Goal: Entertainment & Leisure: Consume media (video, audio)

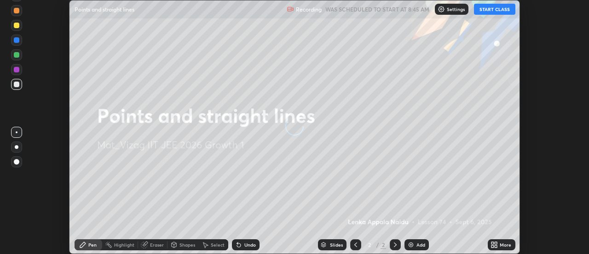
scroll to position [254, 589]
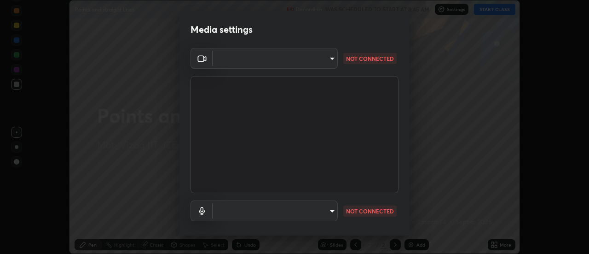
type input "fb2c90c96d4e0700cd7b5bae930b43c34c44c301d1e4d568117c150f6bc2a2bb"
type input "91a49c231547b01eae12f2a09d530e4e2f9489bd8a6a6f9c7bcab196378ef6e1"
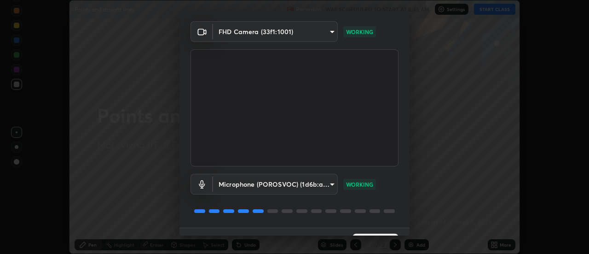
scroll to position [46, 0]
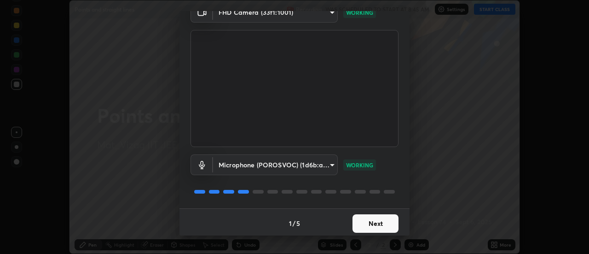
click at [369, 225] on button "Next" at bounding box center [376, 223] width 46 height 18
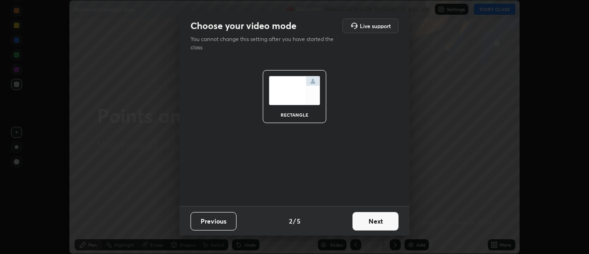
click at [370, 223] on button "Next" at bounding box center [376, 221] width 46 height 18
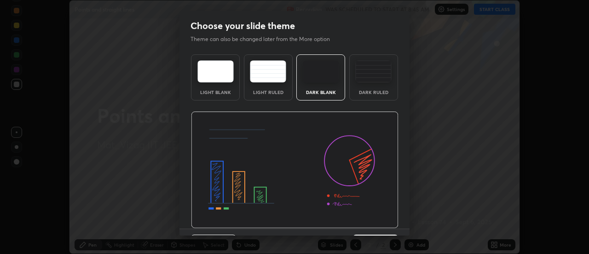
scroll to position [23, 0]
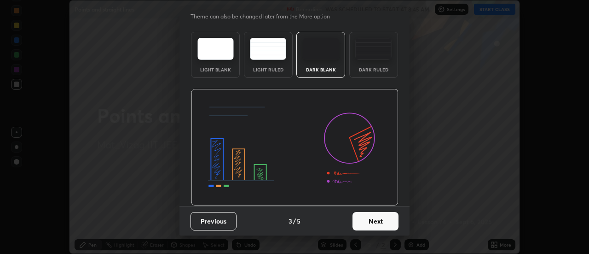
click at [368, 221] on button "Next" at bounding box center [376, 221] width 46 height 18
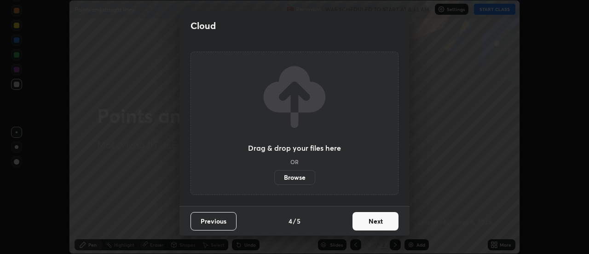
scroll to position [0, 0]
click at [372, 222] on button "Next" at bounding box center [376, 221] width 46 height 18
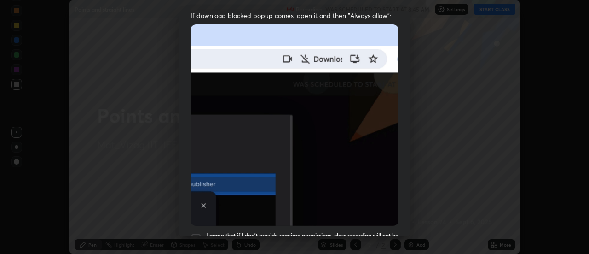
scroll to position [192, 0]
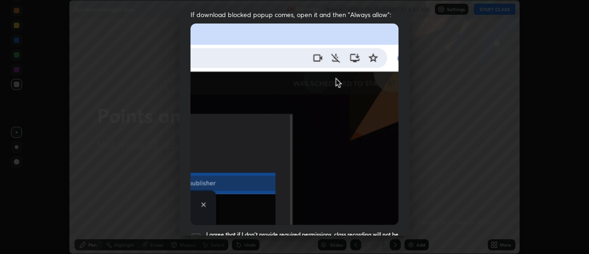
click at [324, 166] on img at bounding box center [295, 123] width 208 height 201
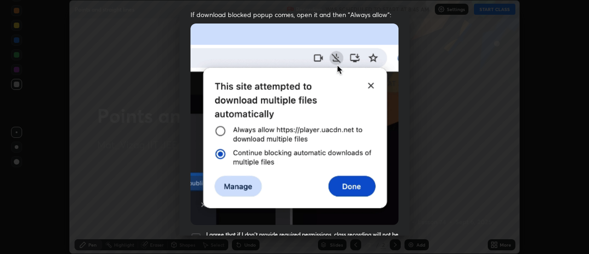
click at [166, 59] on div "Allow automatic downloads Please provide the following download permissions to …" at bounding box center [294, 127] width 589 height 254
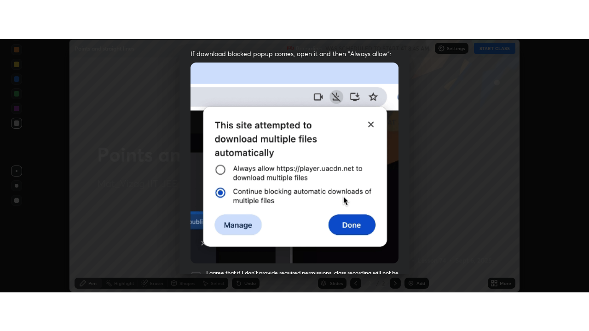
scroll to position [236, 0]
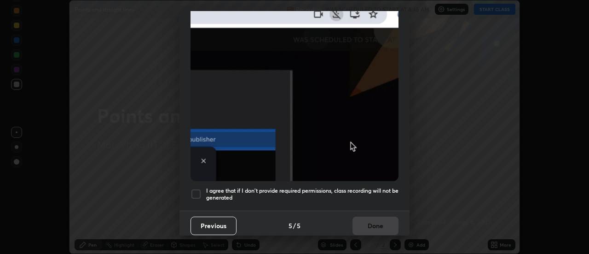
click at [198, 188] on div at bounding box center [196, 193] width 11 height 11
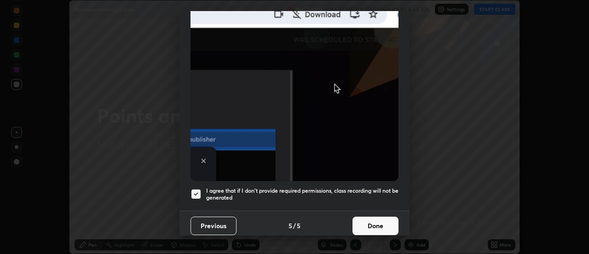
click at [365, 216] on button "Done" at bounding box center [376, 225] width 46 height 18
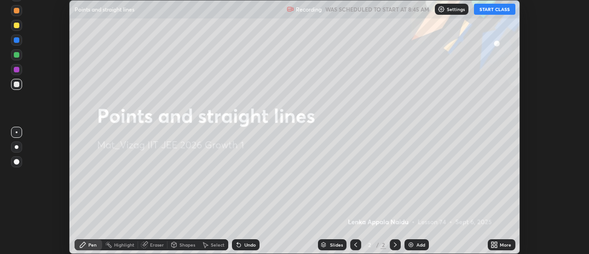
click at [492, 243] on icon at bounding box center [493, 243] width 2 height 2
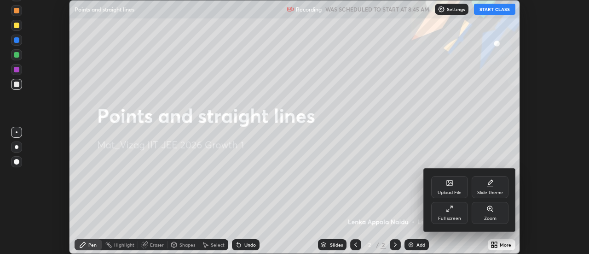
click at [443, 216] on div "Full screen" at bounding box center [449, 218] width 23 height 5
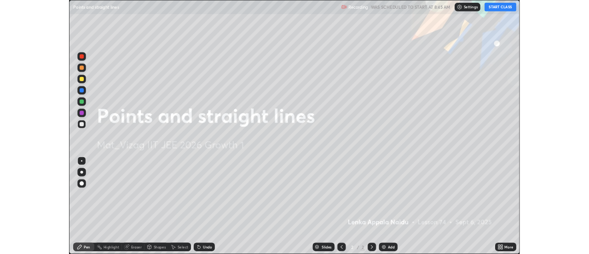
scroll to position [331, 589]
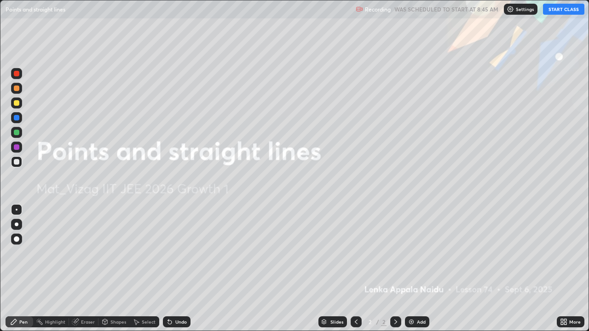
click at [561, 8] on button "START CLASS" at bounding box center [563, 9] width 41 height 11
click at [410, 253] on img at bounding box center [411, 321] width 7 height 7
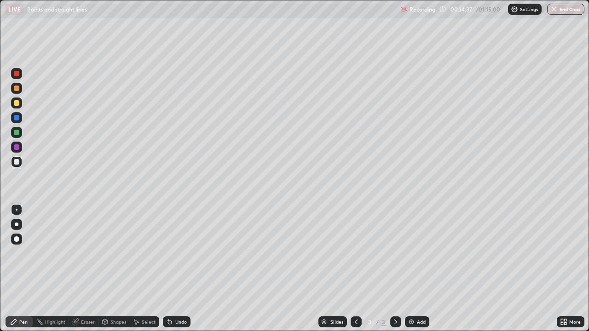
click at [406, 253] on div "Add" at bounding box center [417, 322] width 24 height 11
click at [408, 253] on img at bounding box center [411, 321] width 7 height 7
click at [87, 253] on div "Eraser" at bounding box center [88, 322] width 14 height 5
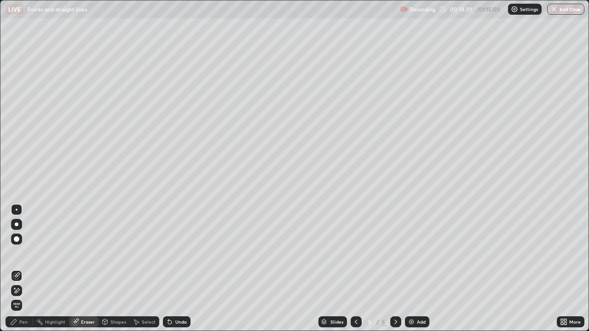
click at [23, 253] on div "Pen" at bounding box center [23, 322] width 8 height 5
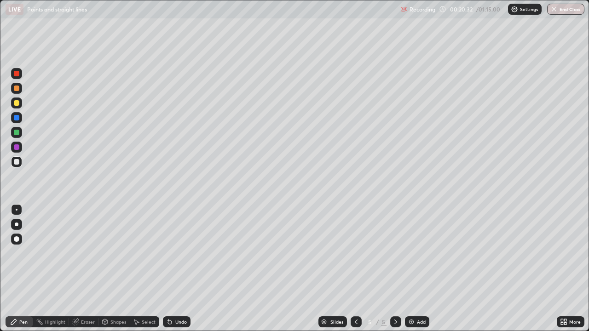
click at [411, 253] on img at bounding box center [411, 321] width 7 height 7
click at [356, 253] on icon at bounding box center [356, 321] width 7 height 7
click at [394, 253] on icon at bounding box center [395, 321] width 7 height 7
click at [87, 253] on div "Eraser" at bounding box center [88, 322] width 14 height 5
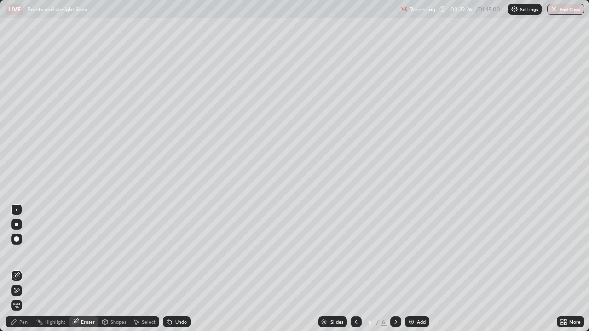
click at [17, 253] on icon at bounding box center [13, 321] width 7 height 7
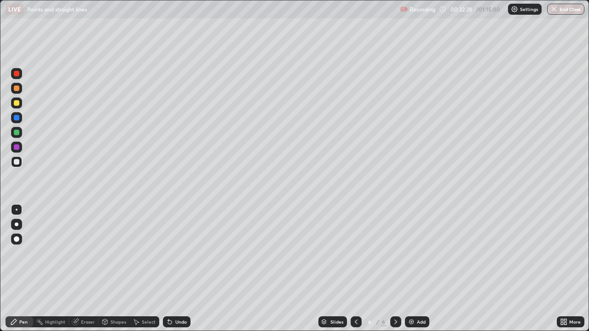
click at [87, 253] on div "Eraser" at bounding box center [88, 322] width 14 height 5
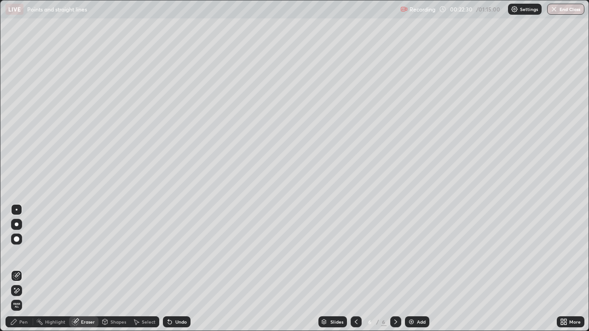
click at [16, 253] on icon at bounding box center [14, 322] width 6 height 6
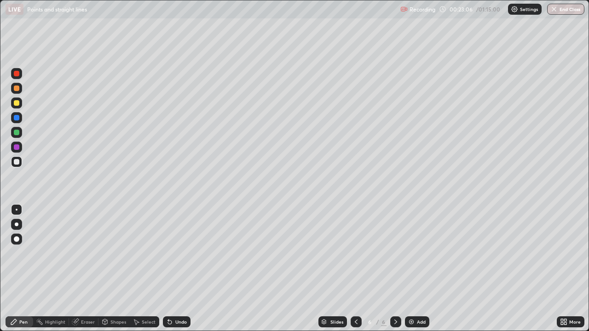
click at [355, 253] on icon at bounding box center [356, 321] width 7 height 7
click at [396, 253] on icon at bounding box center [395, 321] width 7 height 7
click at [356, 253] on icon at bounding box center [356, 321] width 7 height 7
click at [392, 253] on icon at bounding box center [395, 321] width 7 height 7
click at [409, 253] on img at bounding box center [411, 321] width 7 height 7
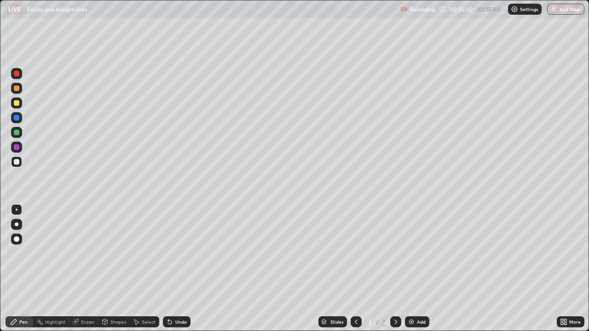
click at [411, 253] on img at bounding box center [411, 321] width 7 height 7
click at [357, 253] on icon at bounding box center [356, 321] width 7 height 7
click at [395, 253] on icon at bounding box center [395, 321] width 7 height 7
click at [355, 253] on icon at bounding box center [356, 321] width 7 height 7
click at [396, 253] on icon at bounding box center [395, 321] width 7 height 7
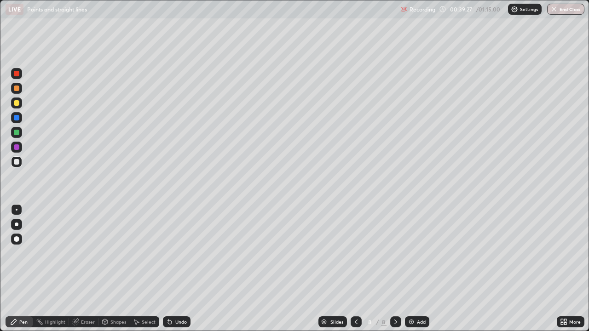
click at [87, 253] on div "Eraser" at bounding box center [88, 322] width 14 height 5
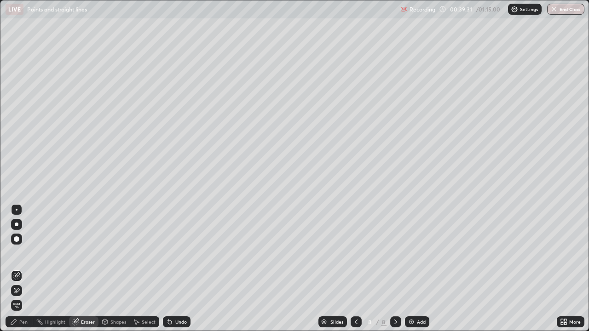
click at [24, 253] on div "Pen" at bounding box center [23, 322] width 8 height 5
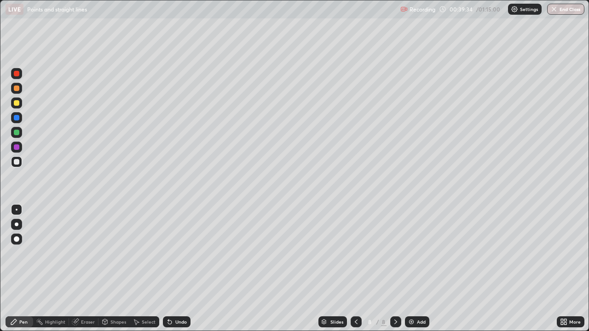
click at [84, 253] on div "Eraser" at bounding box center [88, 322] width 14 height 5
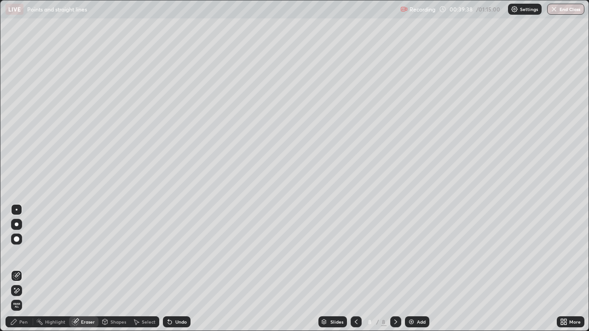
click at [22, 253] on div "Pen" at bounding box center [23, 322] width 8 height 5
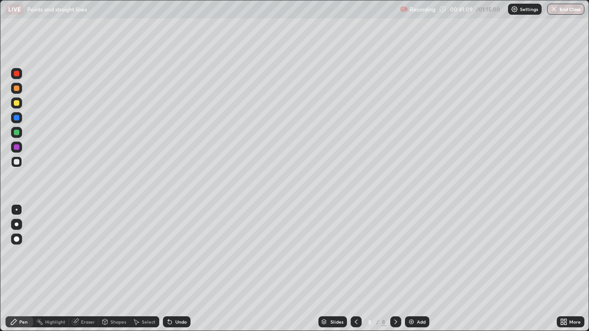
click at [356, 253] on icon at bounding box center [356, 321] width 7 height 7
click at [393, 253] on div at bounding box center [395, 322] width 11 height 11
click at [24, 253] on div "Erase all" at bounding box center [17, 165] width 22 height 295
click at [412, 253] on img at bounding box center [411, 321] width 7 height 7
click at [83, 253] on div "Eraser" at bounding box center [88, 322] width 14 height 5
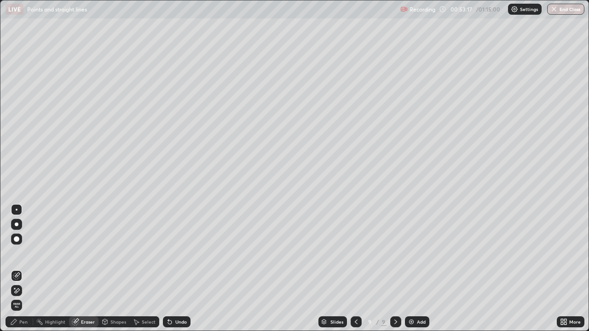
click at [18, 253] on icon at bounding box center [17, 291] width 5 height 5
click at [15, 253] on icon at bounding box center [13, 321] width 7 height 7
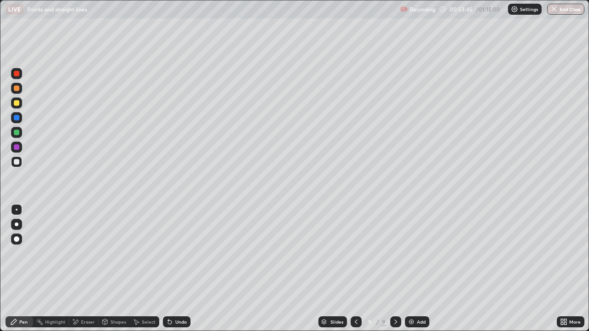
click at [81, 253] on div "Eraser" at bounding box center [88, 322] width 14 height 5
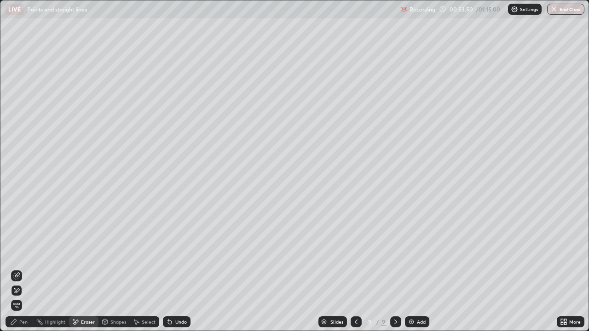
click at [21, 253] on div "Pen" at bounding box center [20, 322] width 28 height 11
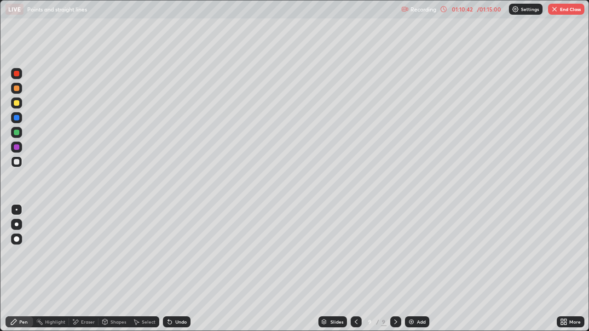
click at [553, 12] on img "button" at bounding box center [554, 9] width 7 height 7
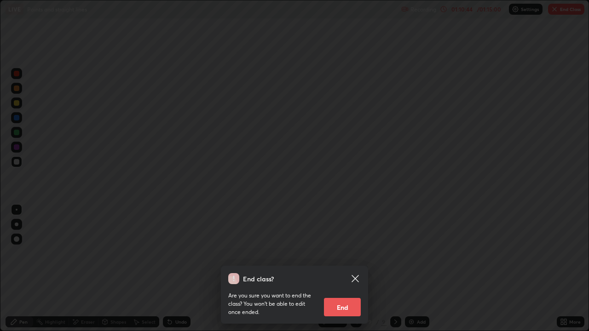
click at [344, 253] on button "End" at bounding box center [342, 307] width 37 height 18
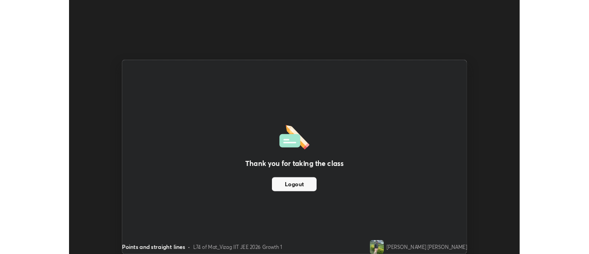
scroll to position [45767, 45432]
